Goal: Information Seeking & Learning: Learn about a topic

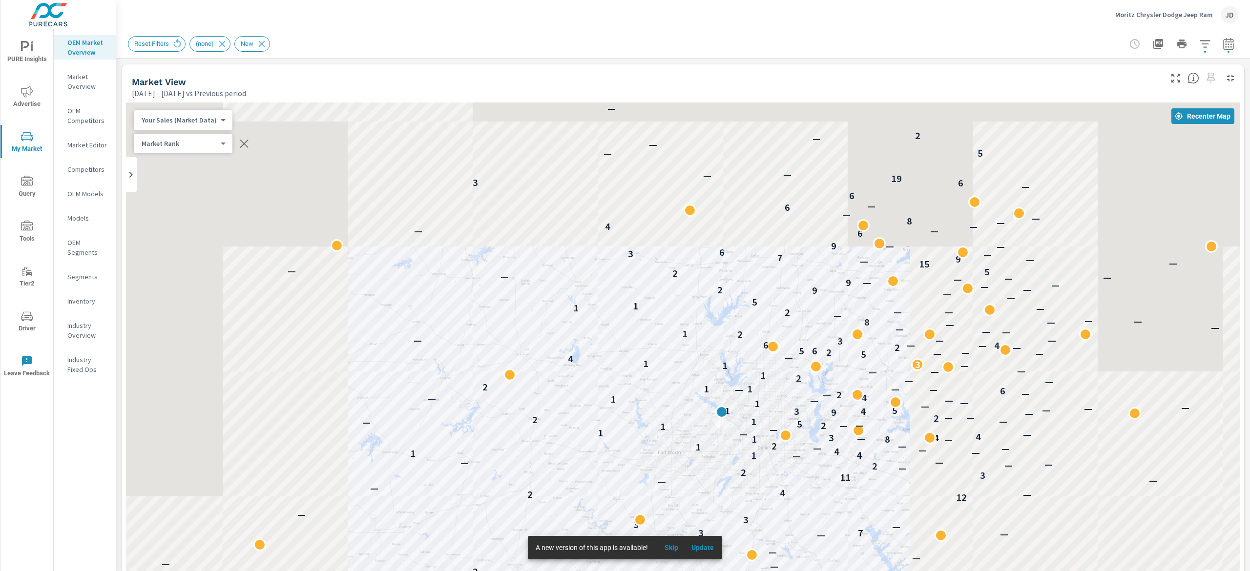
scroll to position [77, 0]
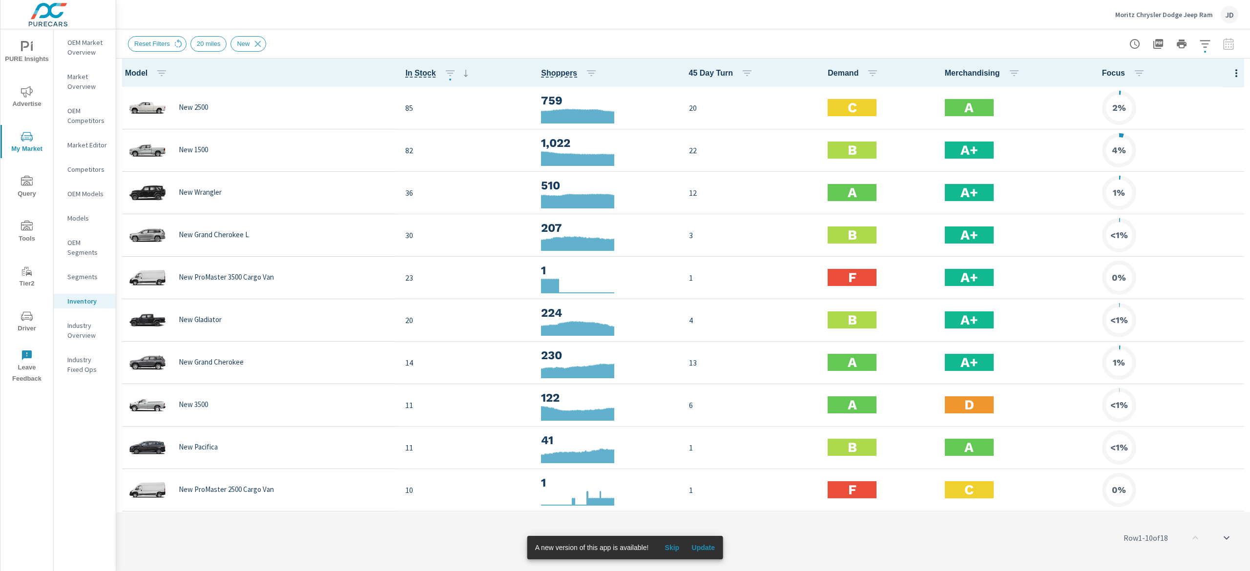
scroll to position [0, 0]
click at [1237, 11] on div "JD" at bounding box center [1229, 15] width 18 height 18
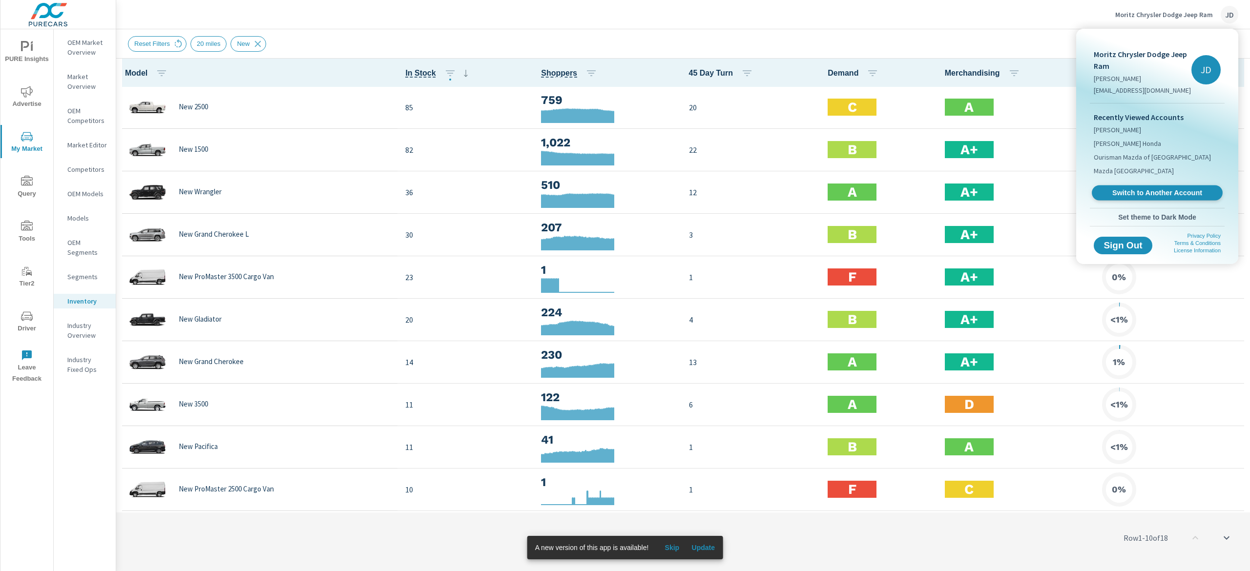
click at [1181, 186] on div "Recently Viewed Accounts Moritz Chevrolet Zimmerman Honda Ourisman Mazda of Roc…" at bounding box center [1157, 155] width 135 height 104
click at [1179, 187] on link "Switch to Another Account" at bounding box center [1157, 193] width 131 height 15
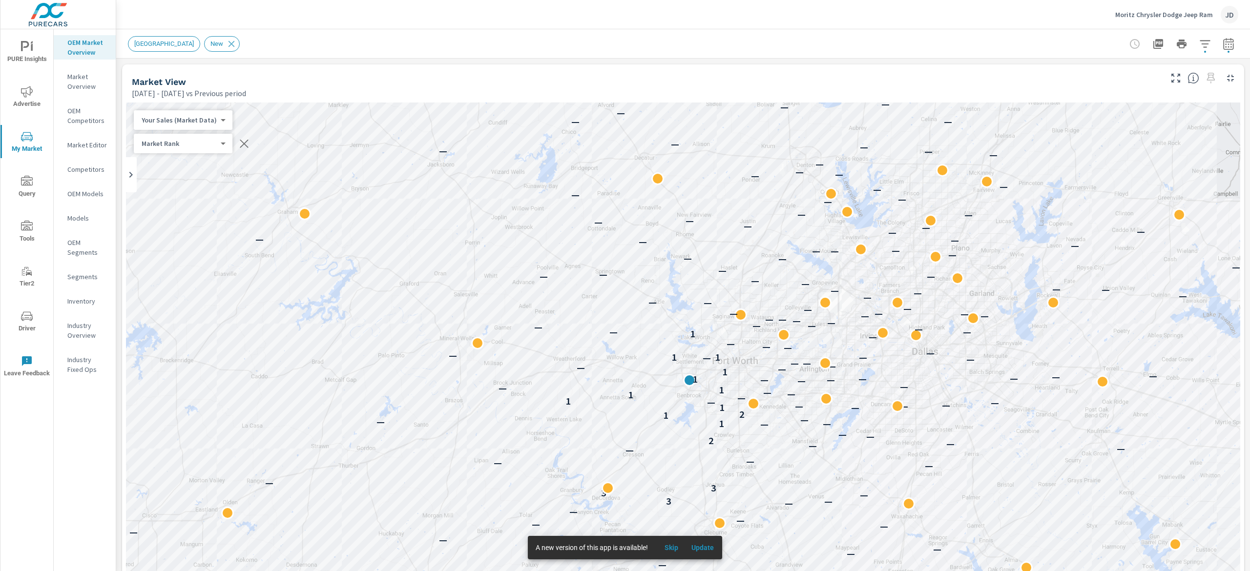
scroll to position [0, 0]
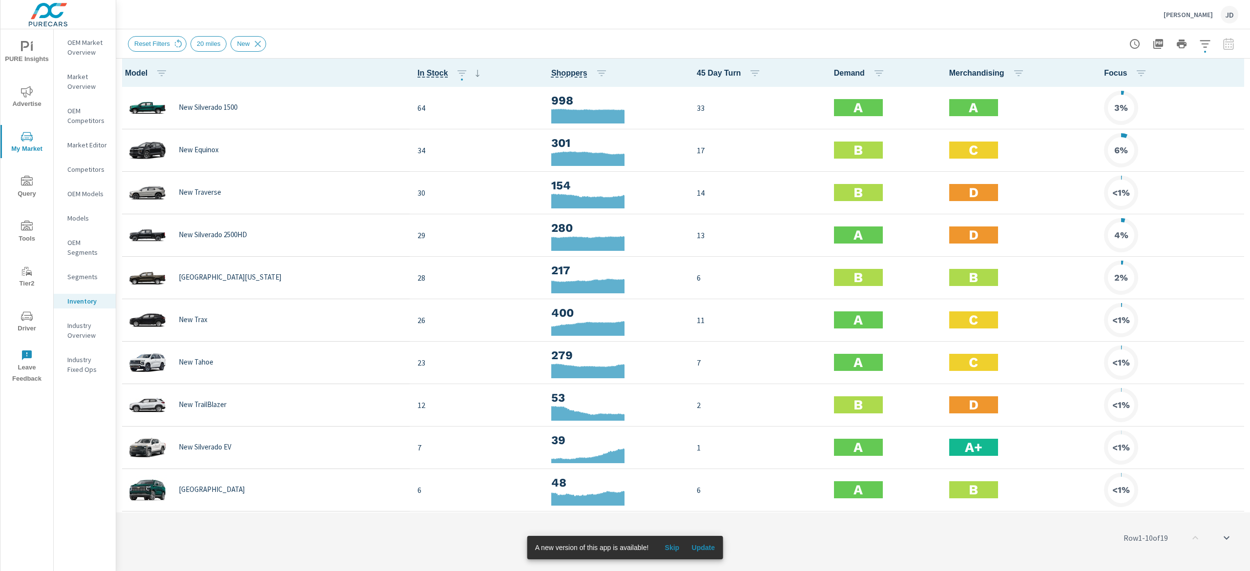
scroll to position [0, 0]
click at [106, 142] on p "Market Editor" at bounding box center [87, 145] width 41 height 10
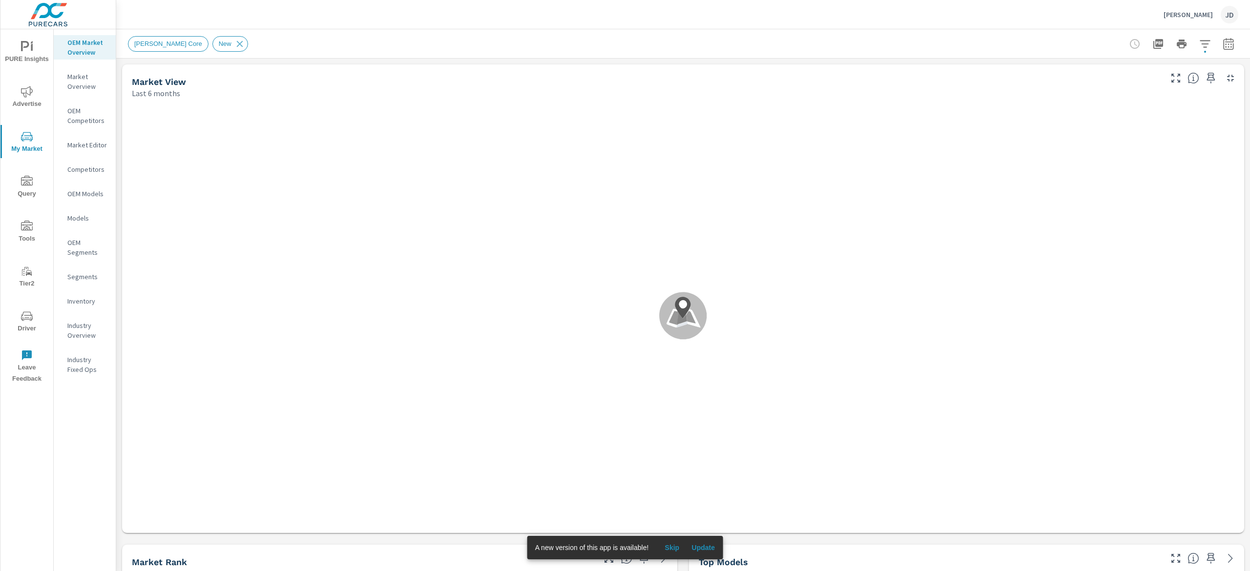
scroll to position [0, 0]
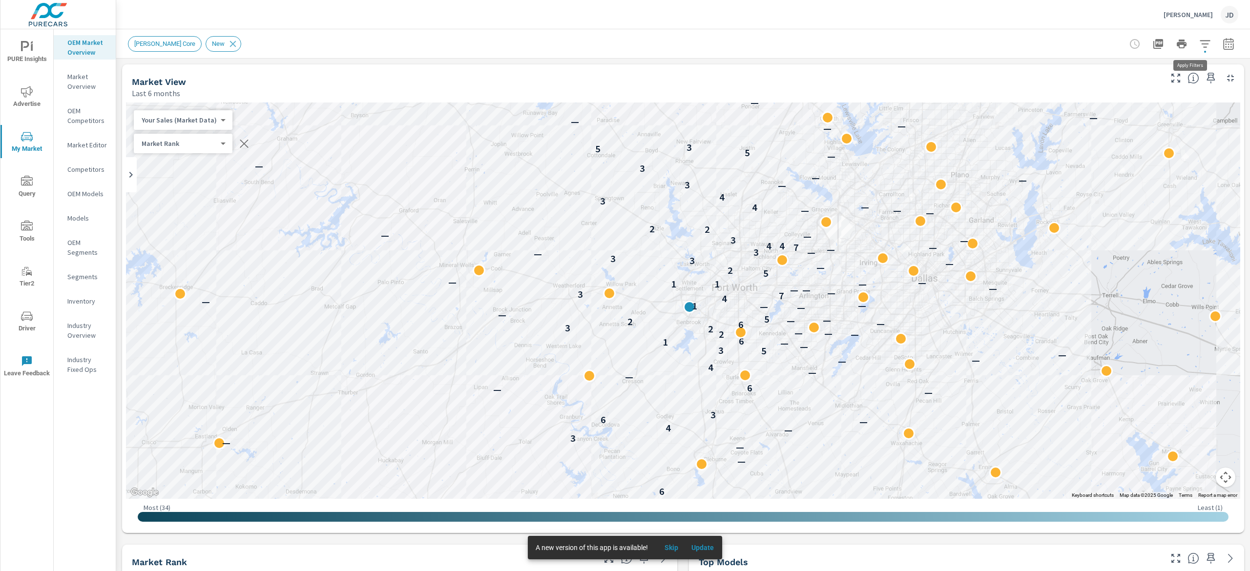
click at [1199, 40] on icon "button" at bounding box center [1204, 43] width 10 height 7
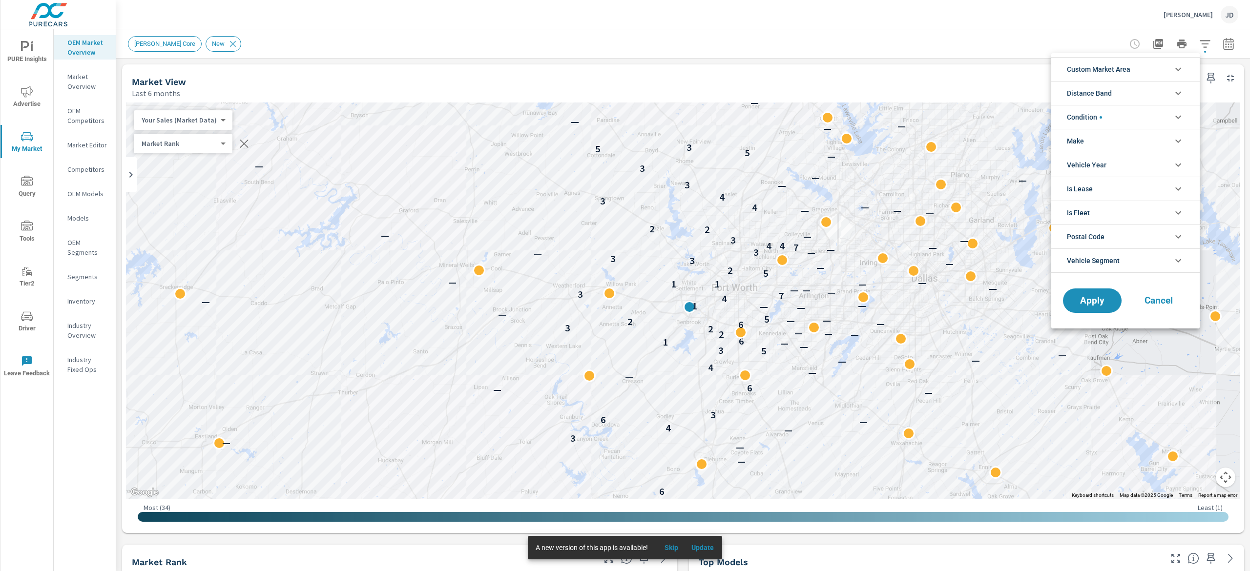
click at [1178, 91] on icon "filter options" at bounding box center [1178, 93] width 12 height 12
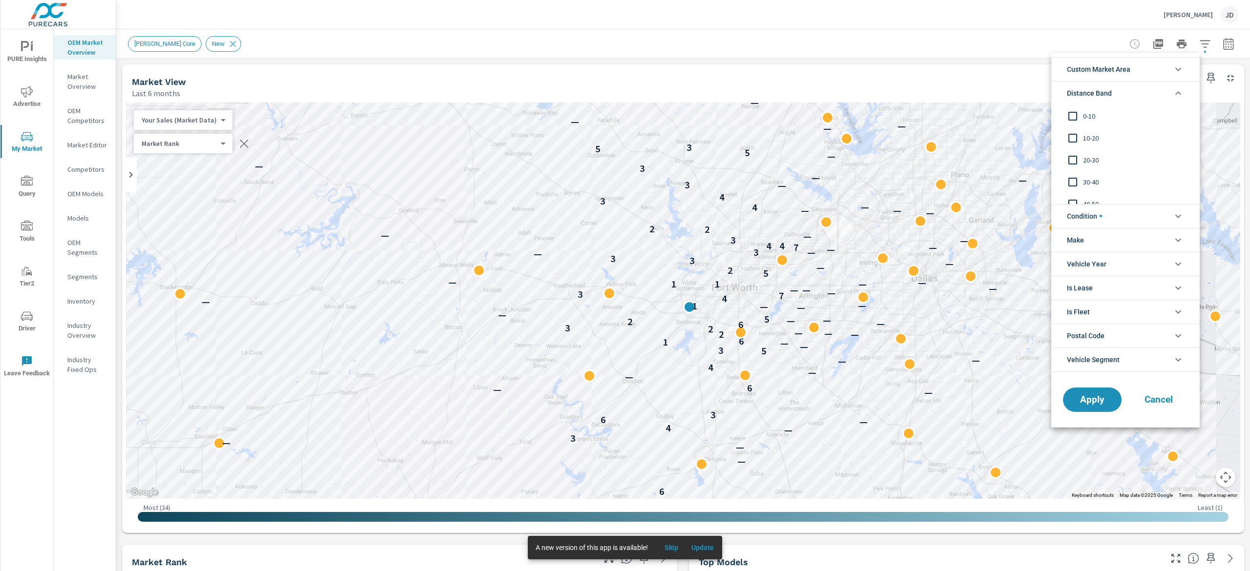
click at [1178, 91] on icon "filter options" at bounding box center [1178, 93] width 12 height 12
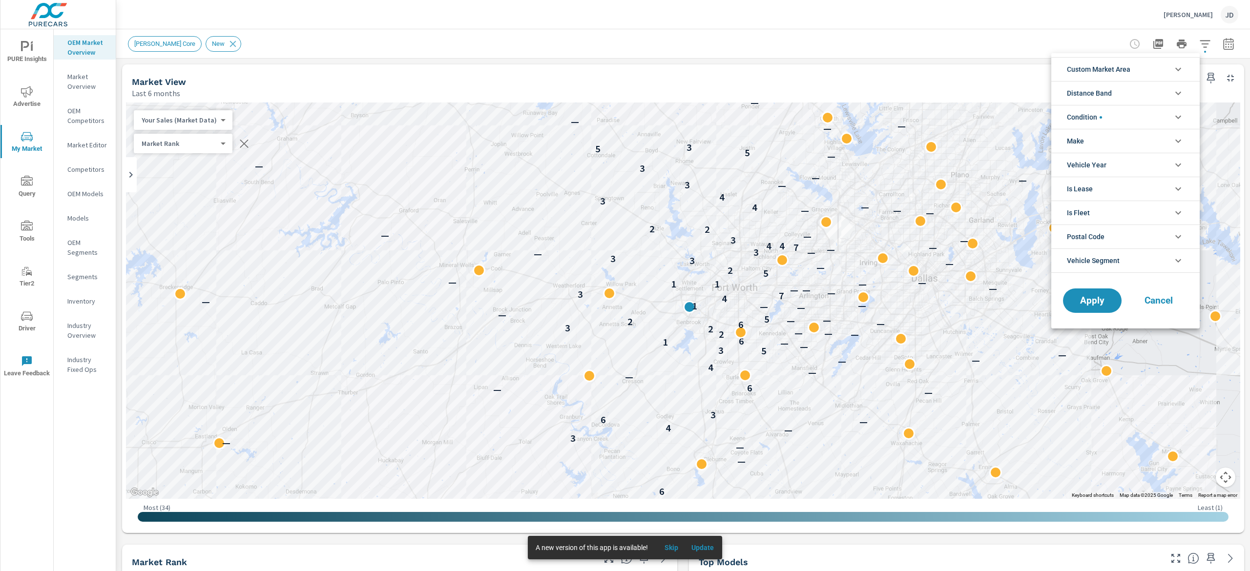
click at [1181, 65] on icon "filter options" at bounding box center [1178, 69] width 12 height 12
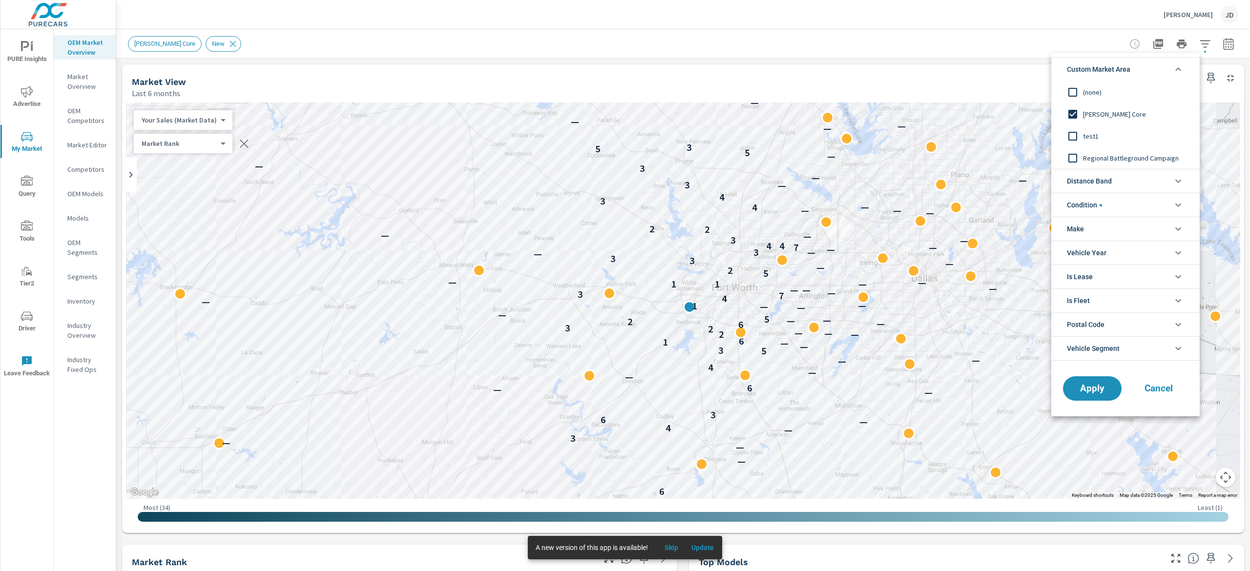
click at [1129, 158] on span "Regional Battleground Campaign" at bounding box center [1136, 158] width 107 height 12
click at [1095, 396] on button "Apply" at bounding box center [1092, 388] width 61 height 25
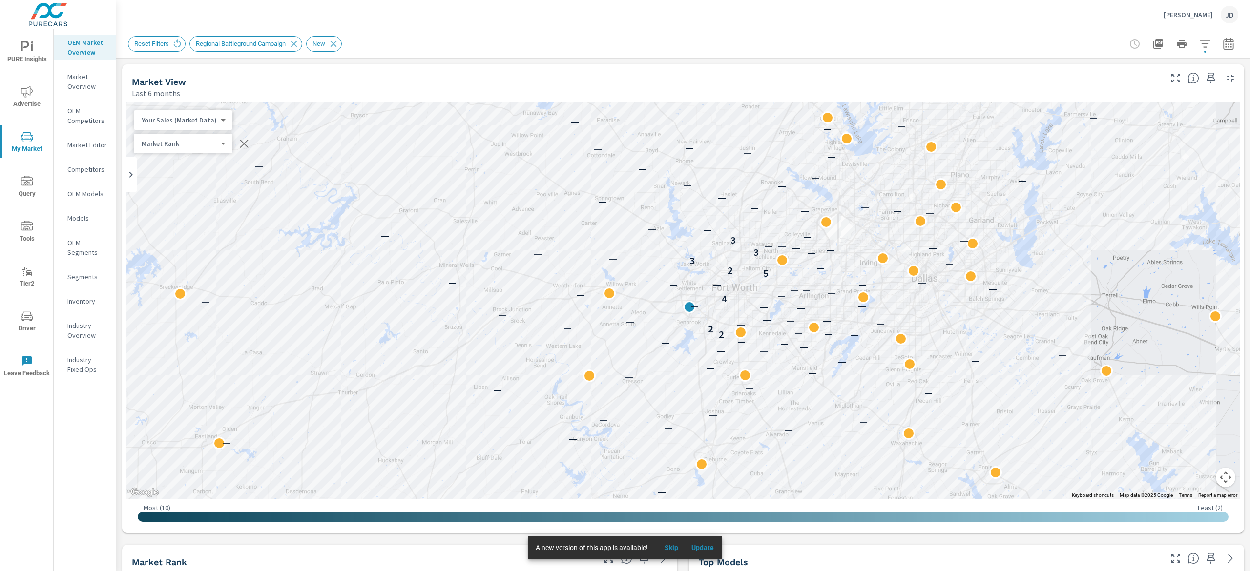
scroll to position [0, 0]
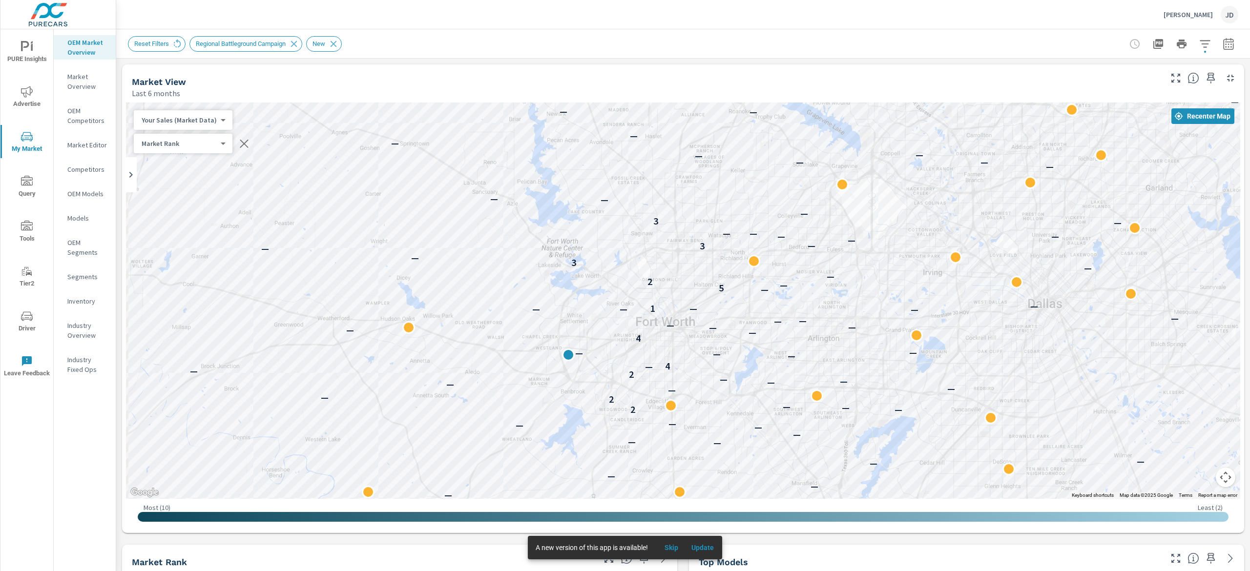
drag, startPoint x: 801, startPoint y: 234, endPoint x: 911, endPoint y: 244, distance: 110.3
click at [911, 244] on div "— — — — — — — — — — — — — — — — — — — — — — — 2 — — — 2 — — — — — — — 2 — — 4 —…" at bounding box center [683, 301] width 1114 height 396
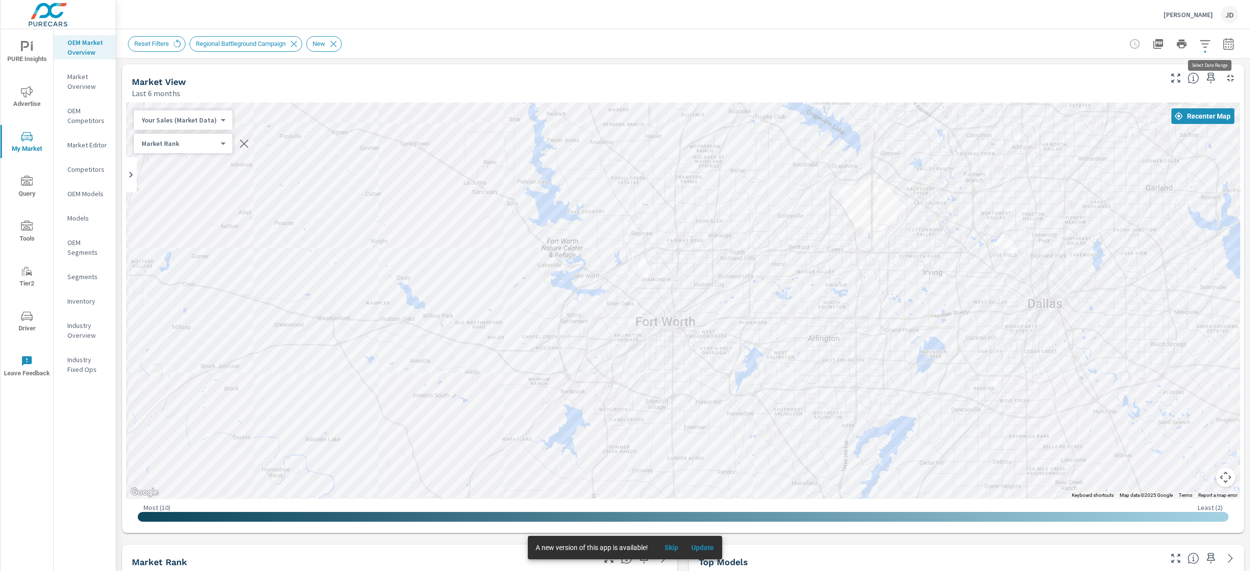
click at [1222, 42] on icon "button" at bounding box center [1228, 44] width 12 height 12
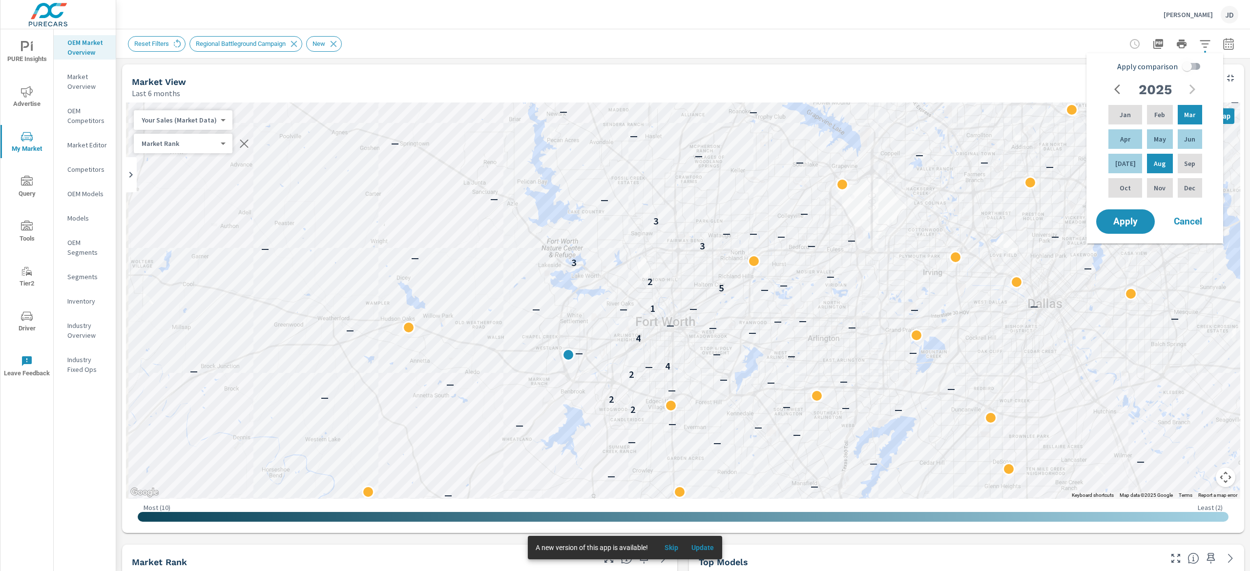
click at [1190, 62] on input "Apply comparison" at bounding box center [1187, 66] width 56 height 19
checkbox input "true"
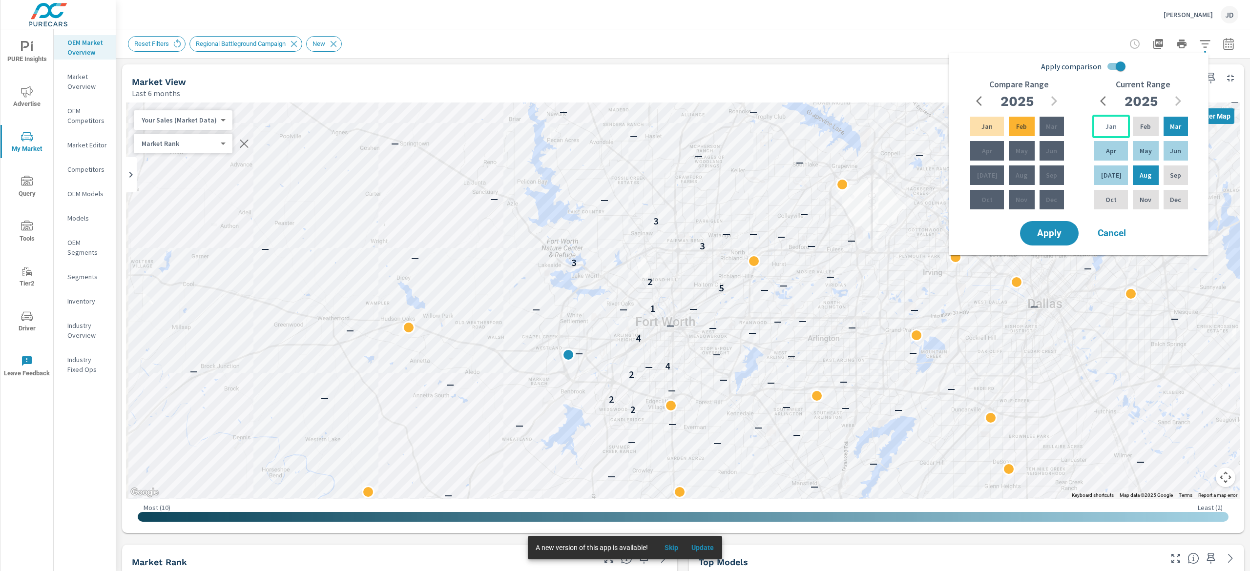
click at [1101, 129] on div "Jan" at bounding box center [1111, 126] width 38 height 23
click at [1112, 177] on p "[DATE]" at bounding box center [1111, 175] width 21 height 10
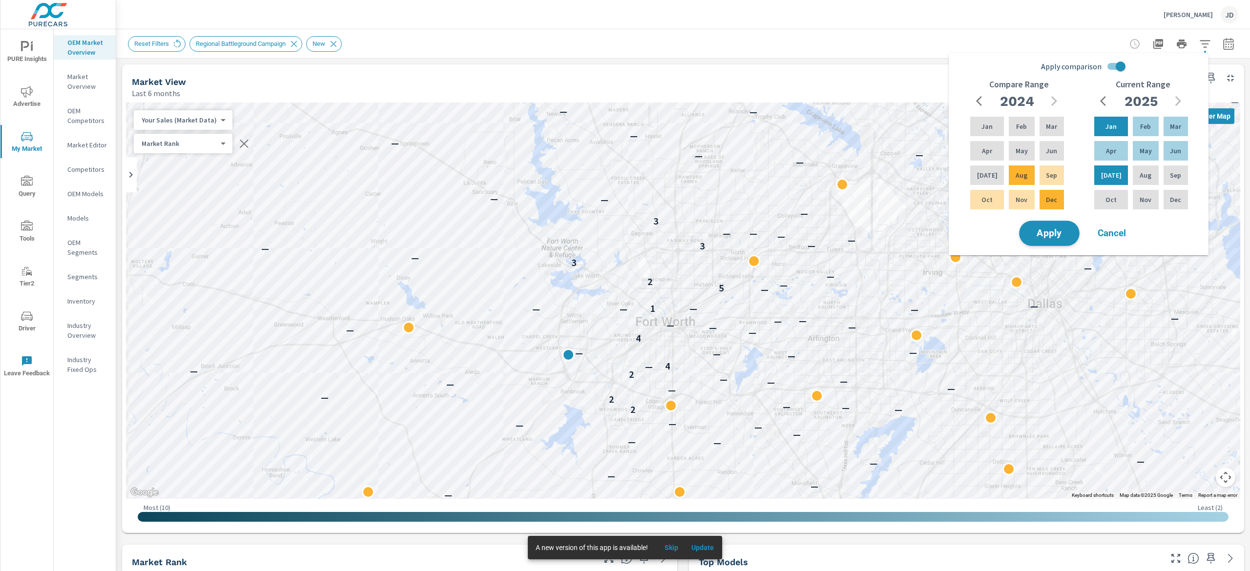
click at [1051, 234] on span "Apply" at bounding box center [1049, 233] width 40 height 9
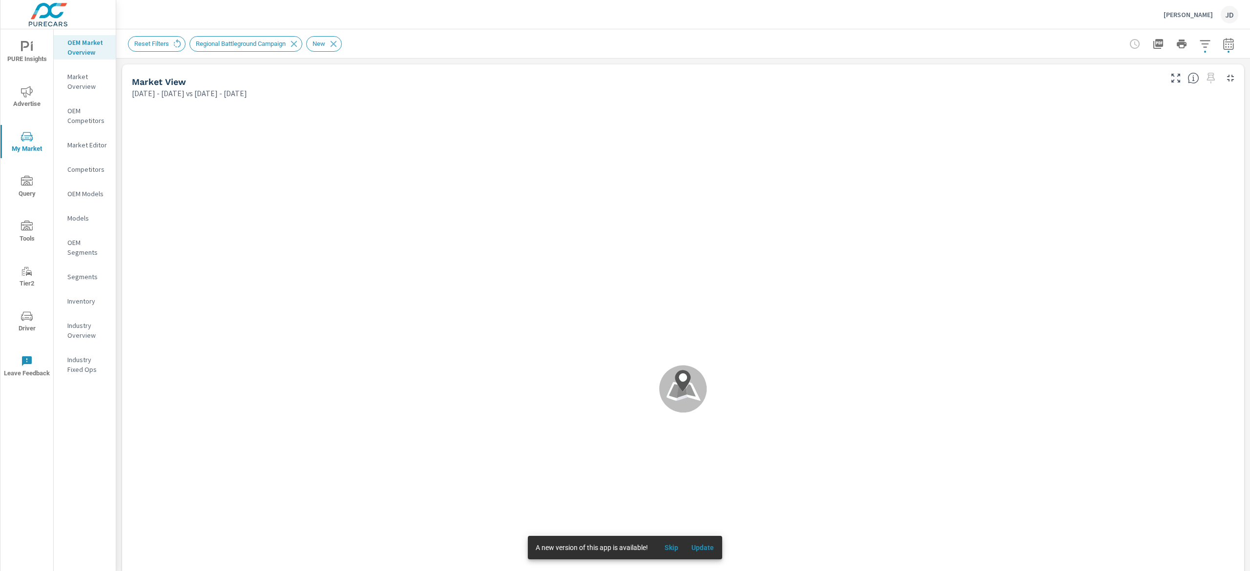
scroll to position [0, 0]
click at [711, 550] on span "Update" at bounding box center [702, 547] width 23 height 9
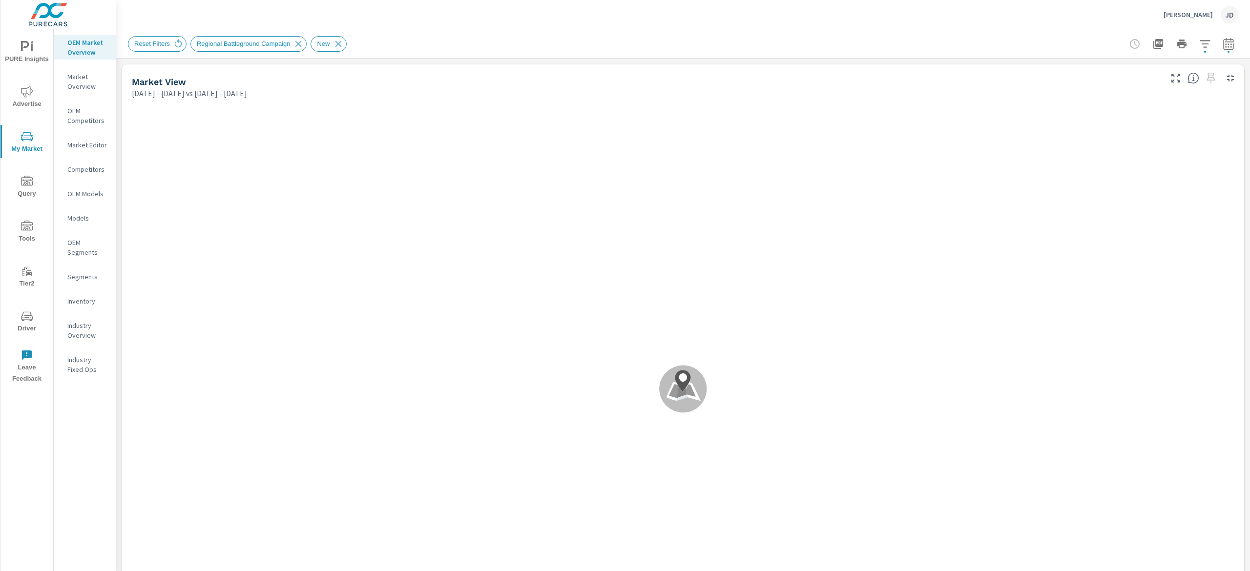
scroll to position [0, 0]
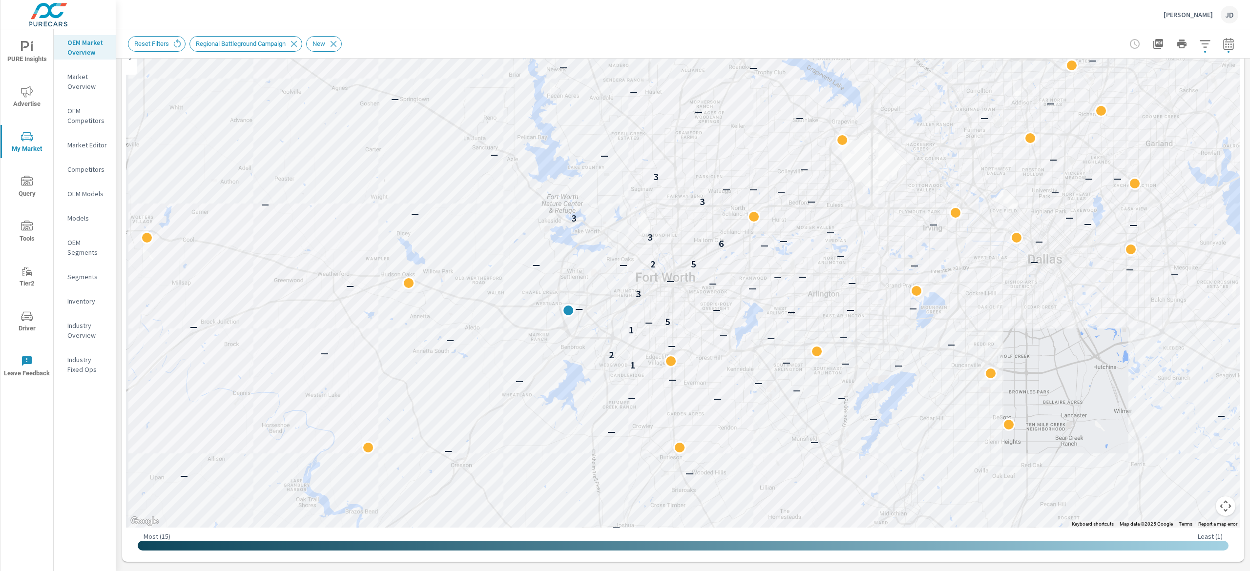
scroll to position [74, 0]
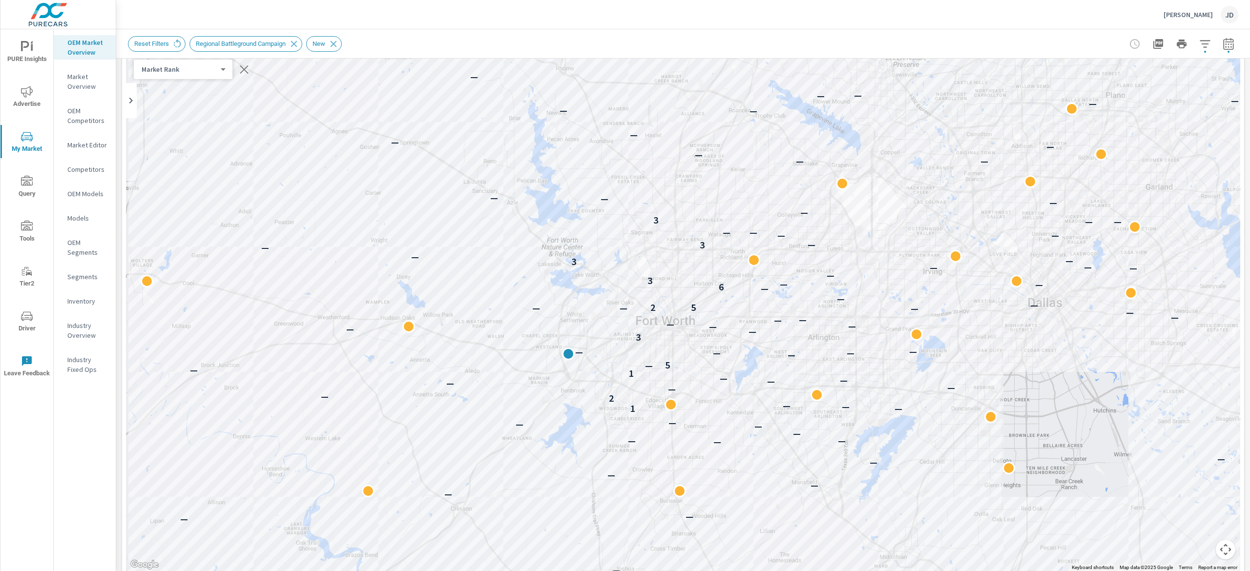
click at [79, 144] on p "Market Editor" at bounding box center [87, 145] width 41 height 10
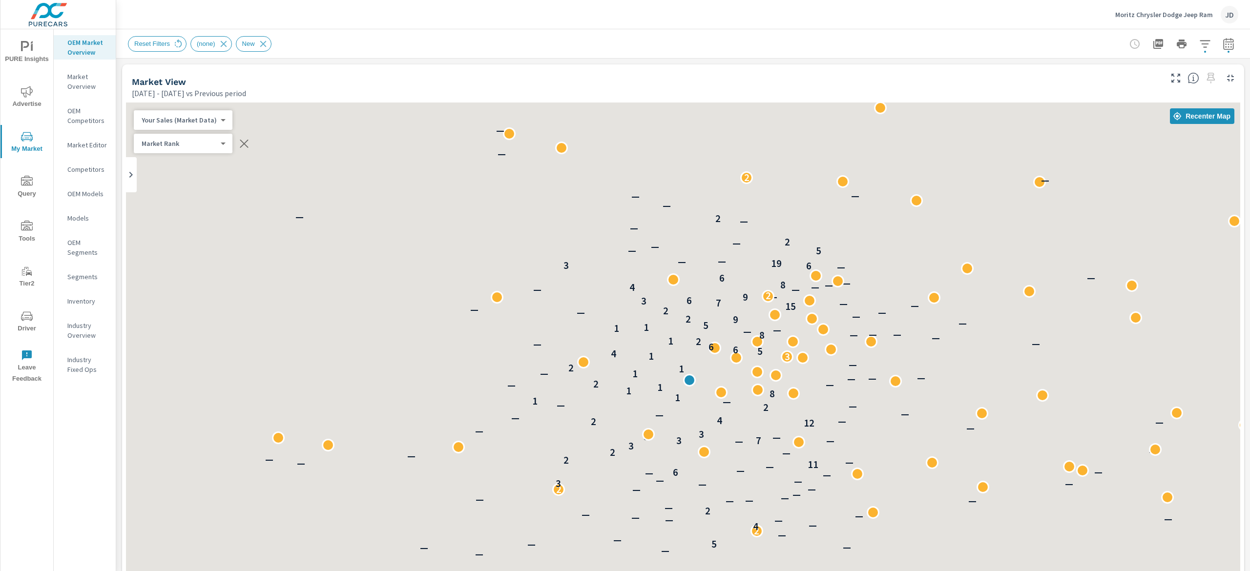
scroll to position [0, 0]
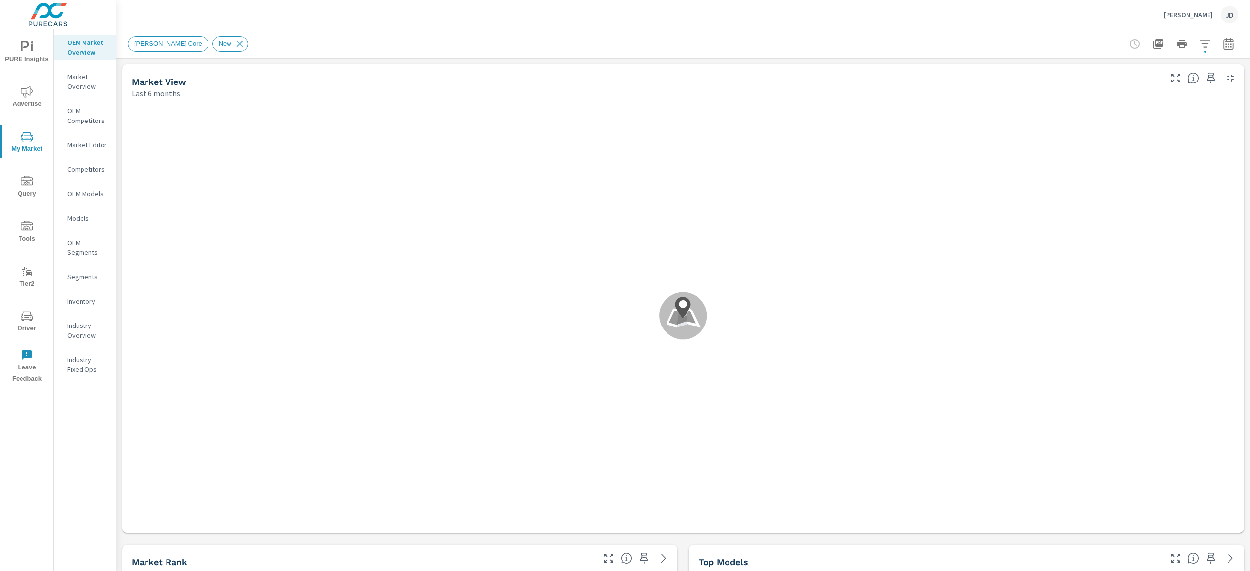
scroll to position [0, 0]
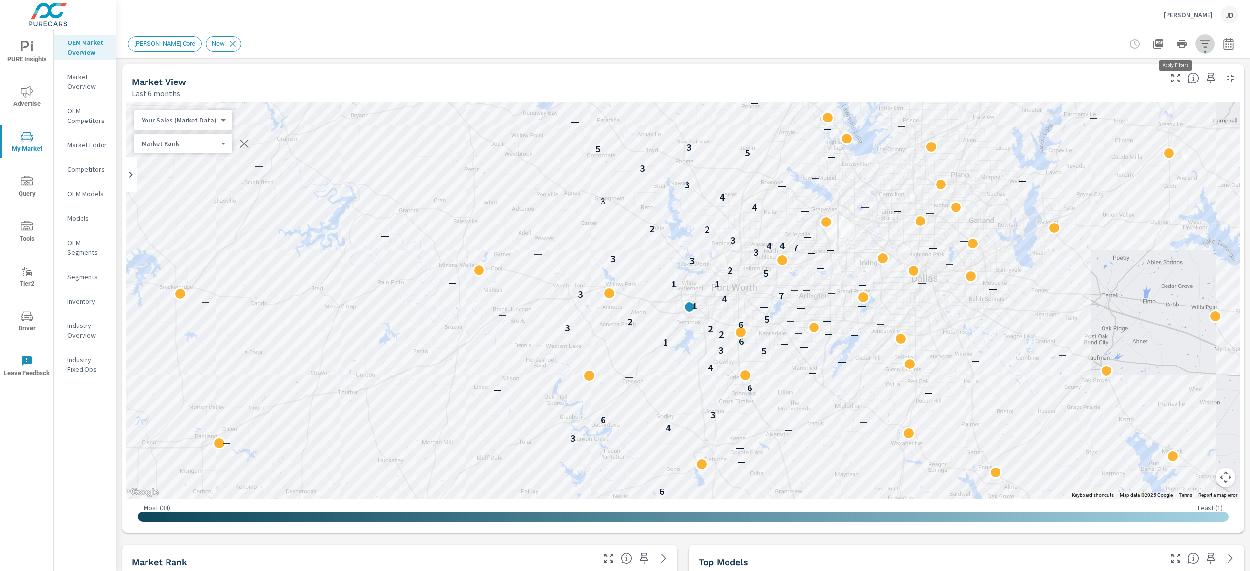
click at [1199, 44] on icon "button" at bounding box center [1204, 43] width 10 height 7
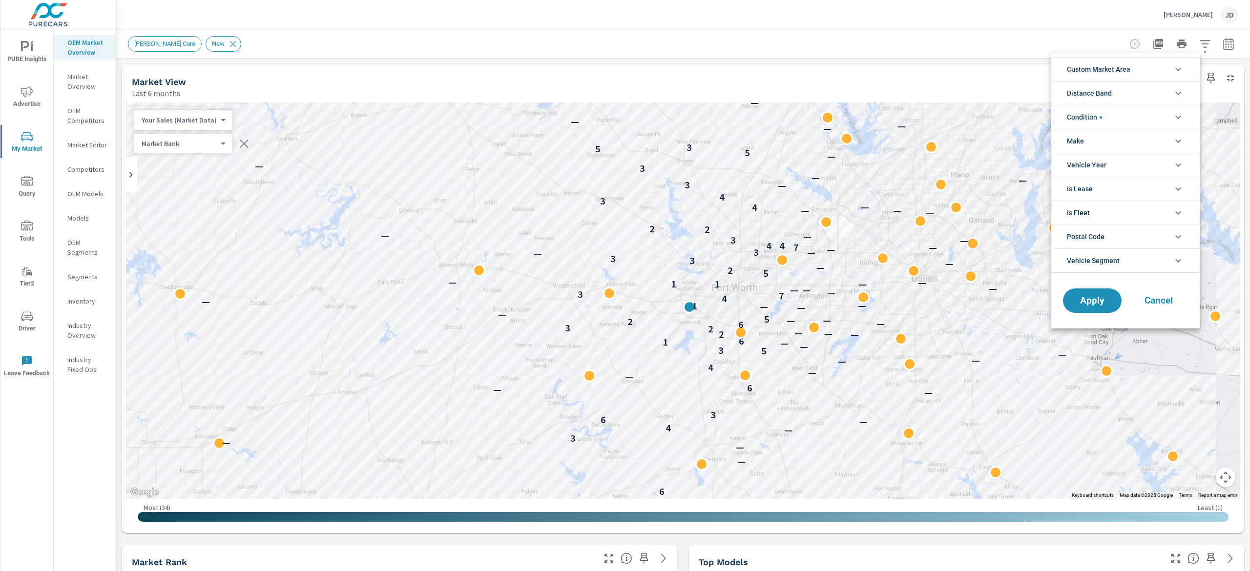
click at [1177, 72] on icon "filter options" at bounding box center [1178, 69] width 12 height 12
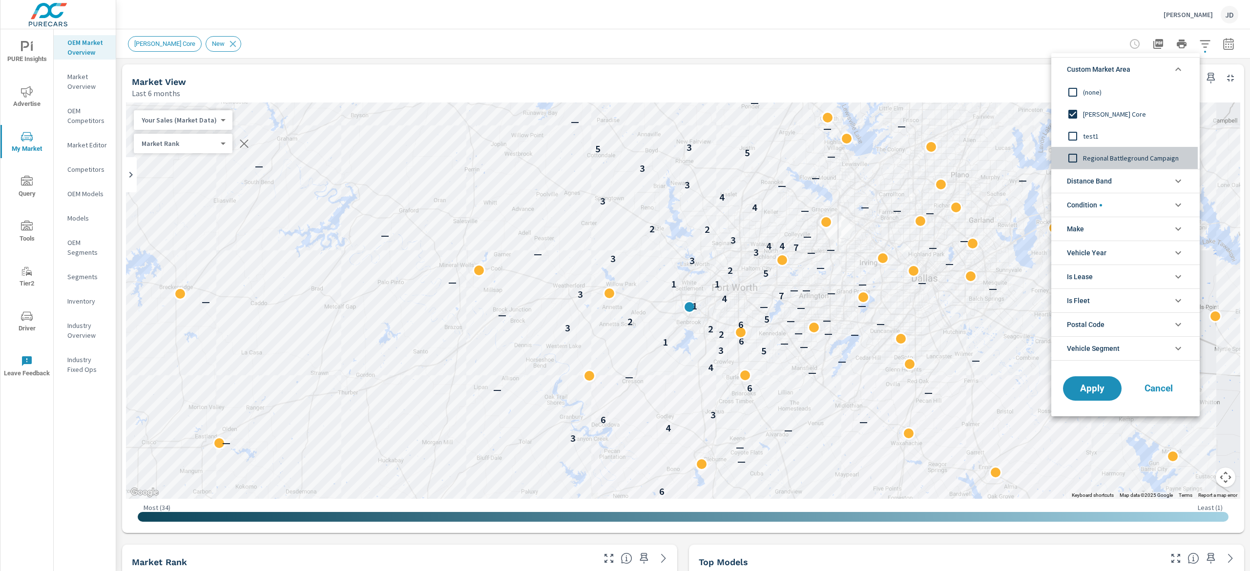
click at [1137, 154] on span "Regional Battleground Campaign" at bounding box center [1136, 158] width 107 height 12
click at [1083, 391] on span "Apply" at bounding box center [1092, 388] width 40 height 9
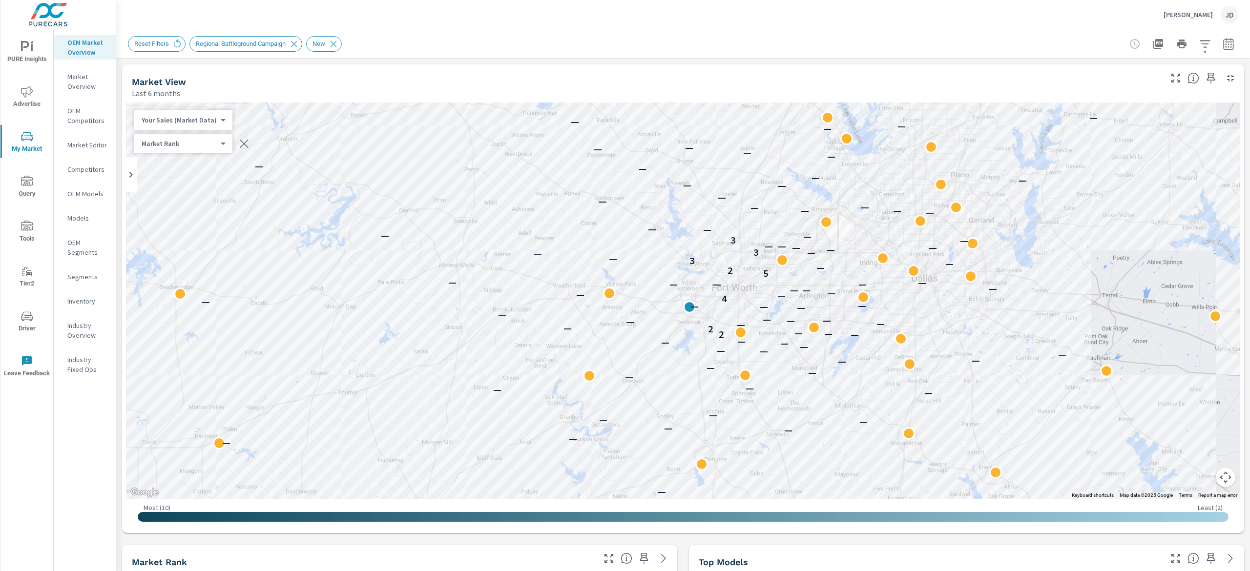
scroll to position [0, 0]
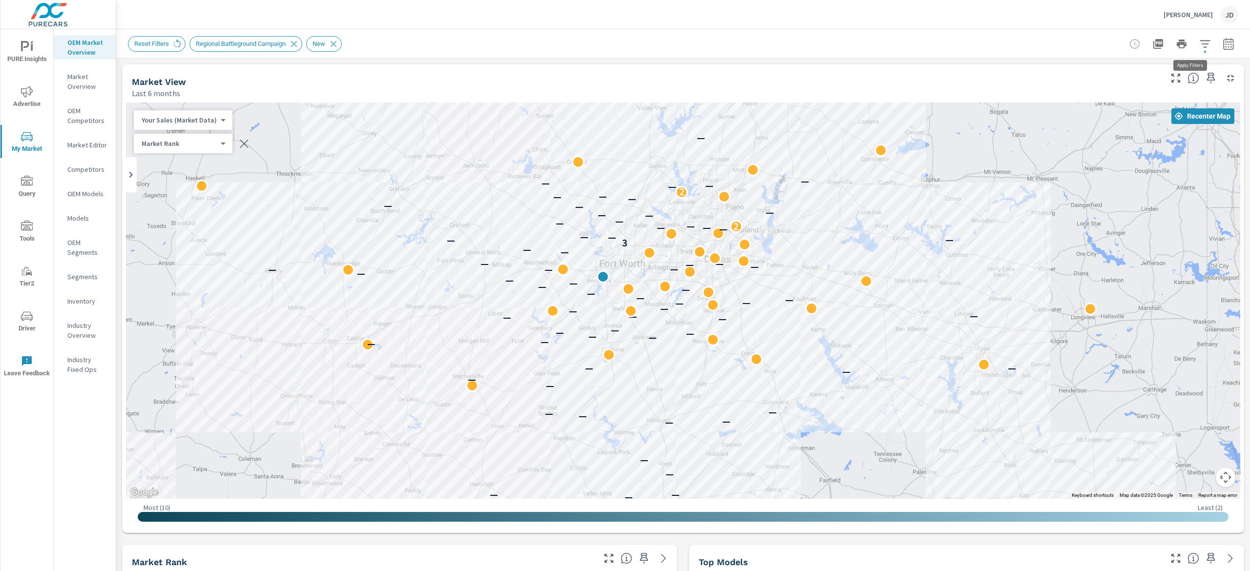
click at [1199, 40] on icon "button" at bounding box center [1205, 44] width 12 height 12
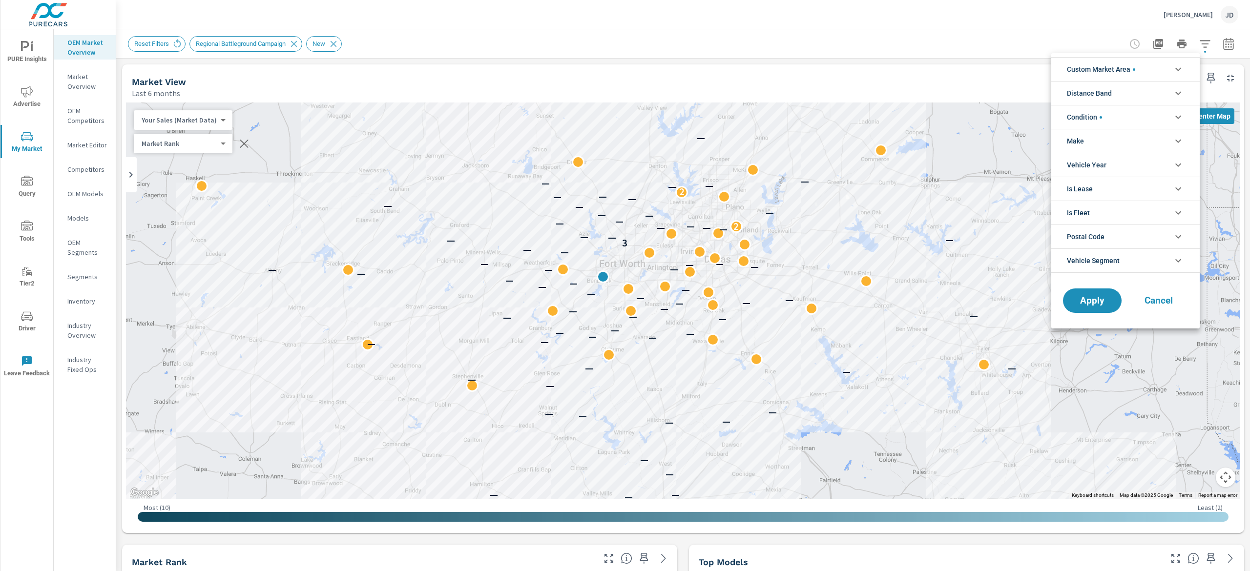
click at [1209, 41] on div at bounding box center [625, 285] width 1250 height 571
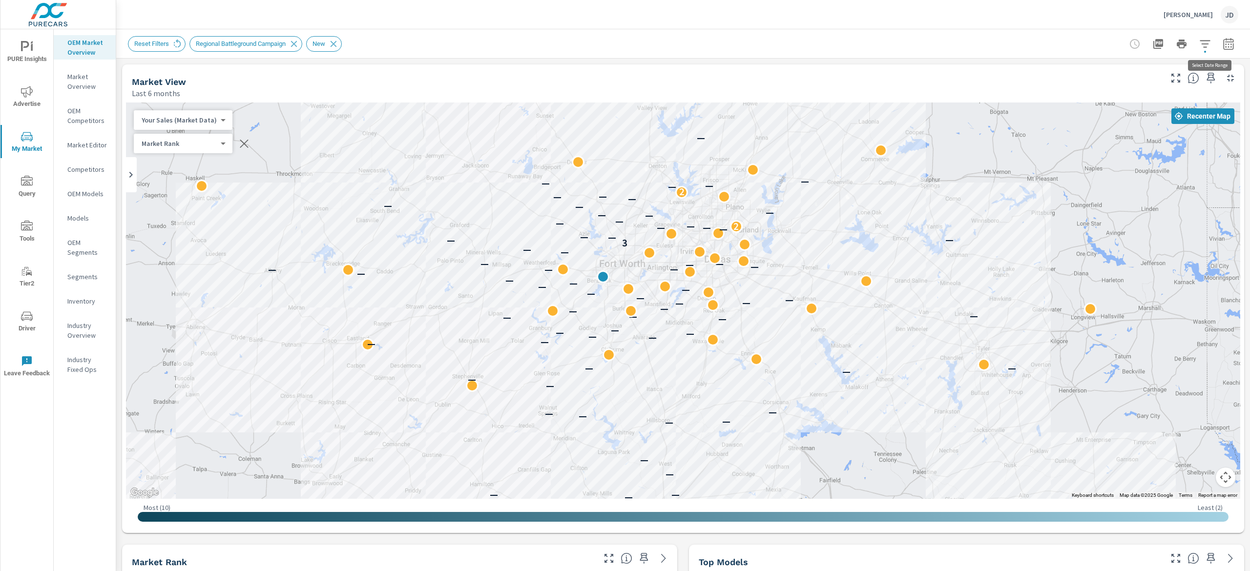
click at [1222, 43] on icon "button" at bounding box center [1228, 44] width 12 height 12
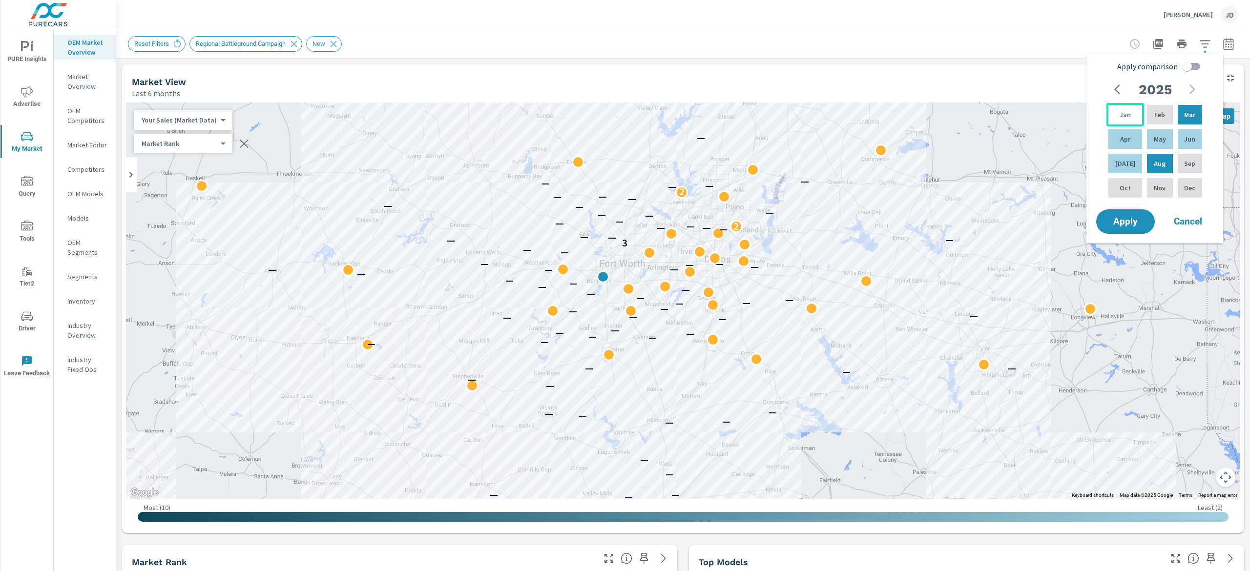
click at [1120, 116] on p "Jan" at bounding box center [1124, 115] width 11 height 10
drag, startPoint x: 1124, startPoint y: 167, endPoint x: 1125, endPoint y: 177, distance: 9.8
click at [1124, 179] on div "Jan Feb Mar Apr May Jun [DATE] Aug Sep Oct Nov Dec" at bounding box center [1155, 151] width 98 height 97
drag, startPoint x: 1193, startPoint y: 66, endPoint x: 1193, endPoint y: 78, distance: 11.7
click at [1193, 67] on input "Apply comparison" at bounding box center [1187, 66] width 56 height 19
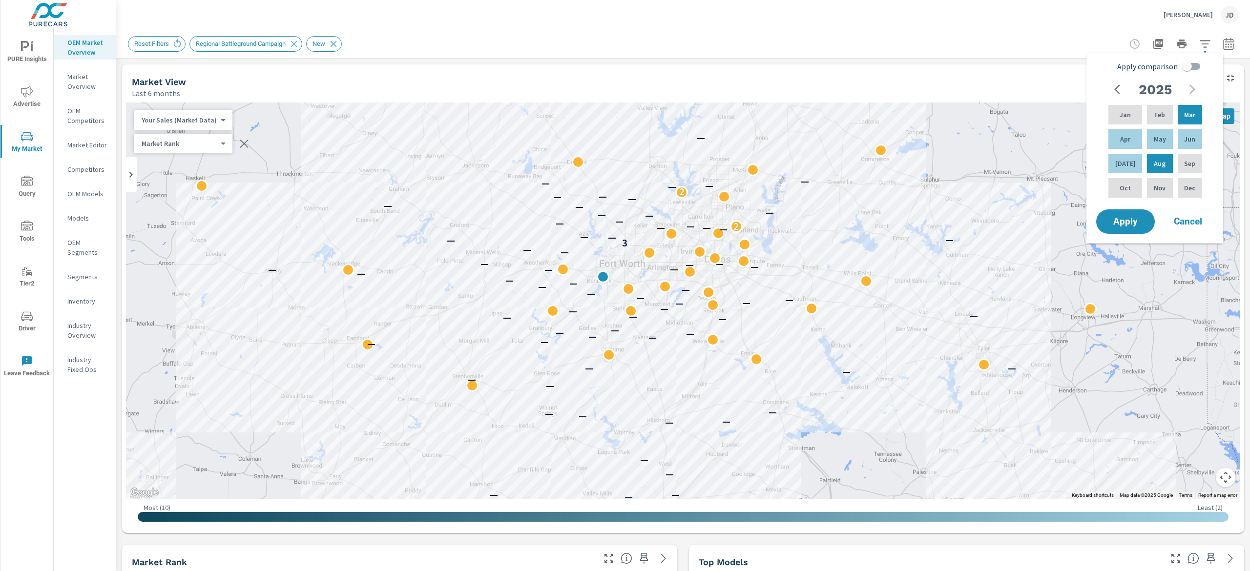
checkbox input "true"
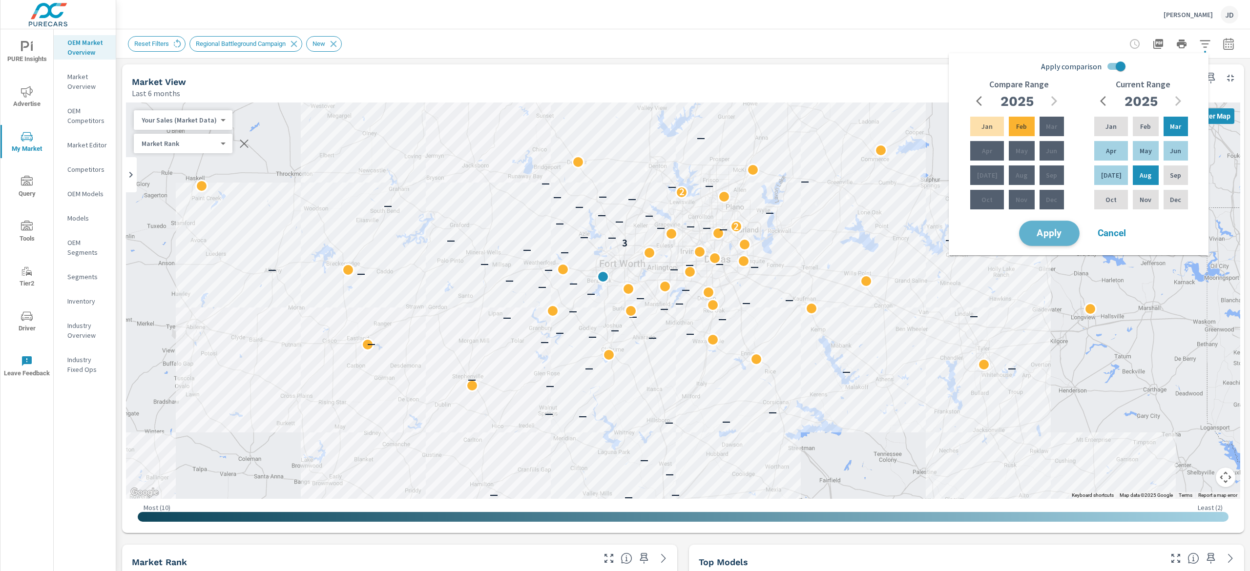
click at [1055, 238] on span "Apply" at bounding box center [1049, 233] width 40 height 9
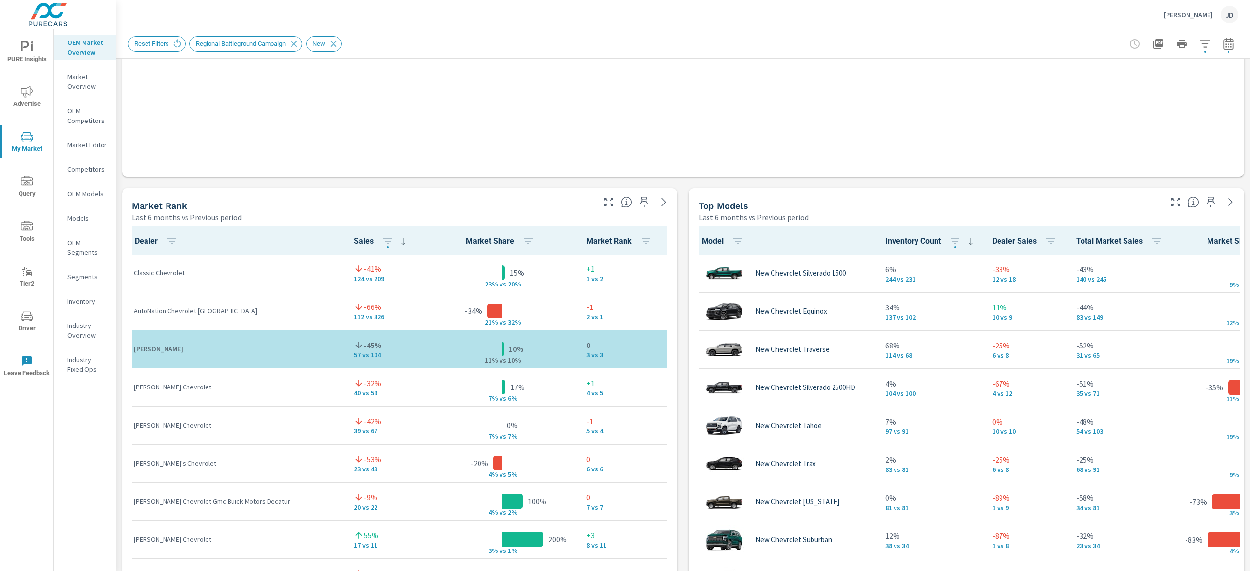
scroll to position [0, 0]
